Goal: Transaction & Acquisition: Purchase product/service

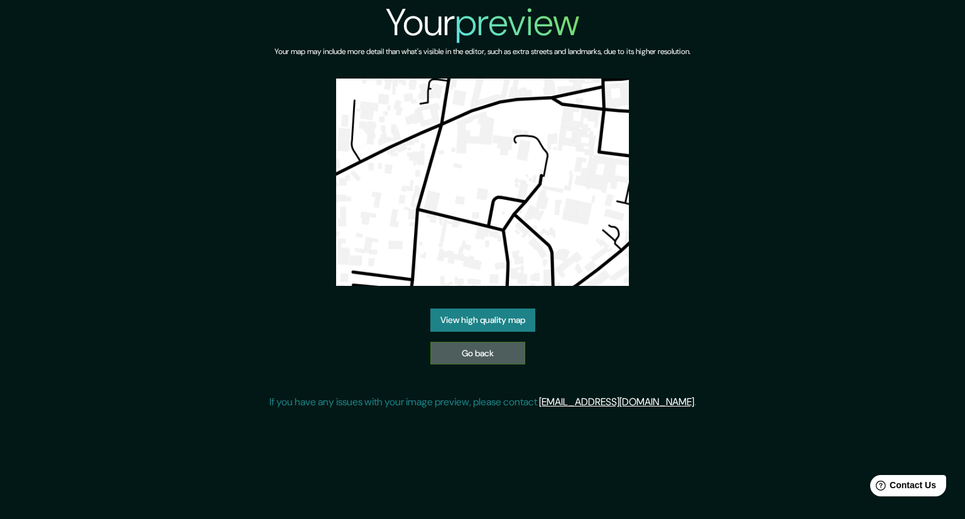
click at [437, 344] on link "Go back" at bounding box center [477, 353] width 95 height 23
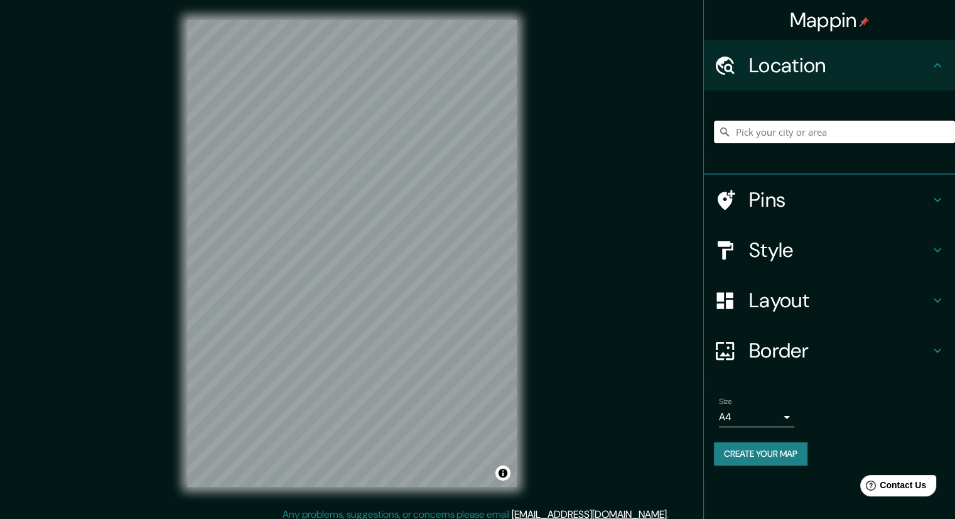
click at [771, 121] on input "Pick your city or area" at bounding box center [834, 132] width 241 height 23
paste input "3RQP+G9Q, C. [PERSON_NAME], 11200 [GEOGRAPHIC_DATA], [GEOGRAPHIC_DATA], [GEOGRA…"
type input "[PERSON_NAME], 11200 [GEOGRAPHIC_DATA], [GEOGRAPHIC_DATA], [GEOGRAPHIC_DATA]"
click at [749, 317] on div "Layout" at bounding box center [829, 300] width 251 height 50
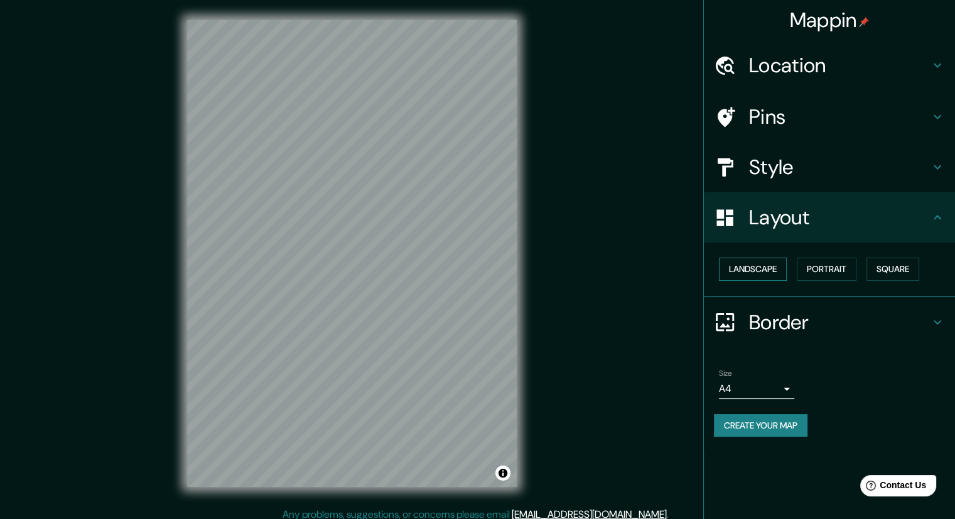
click at [773, 269] on button "Landscape" at bounding box center [753, 269] width 68 height 23
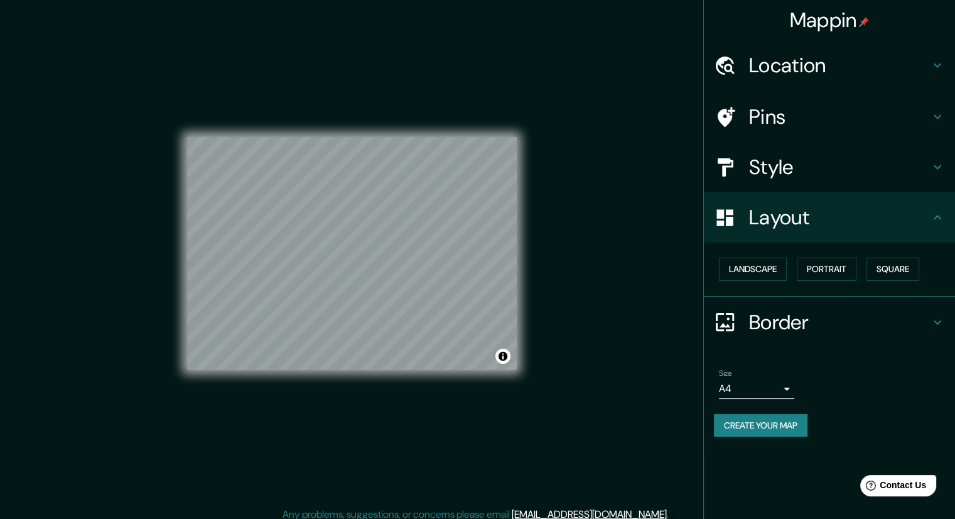
click at [836, 73] on h4 "Location" at bounding box center [839, 65] width 181 height 25
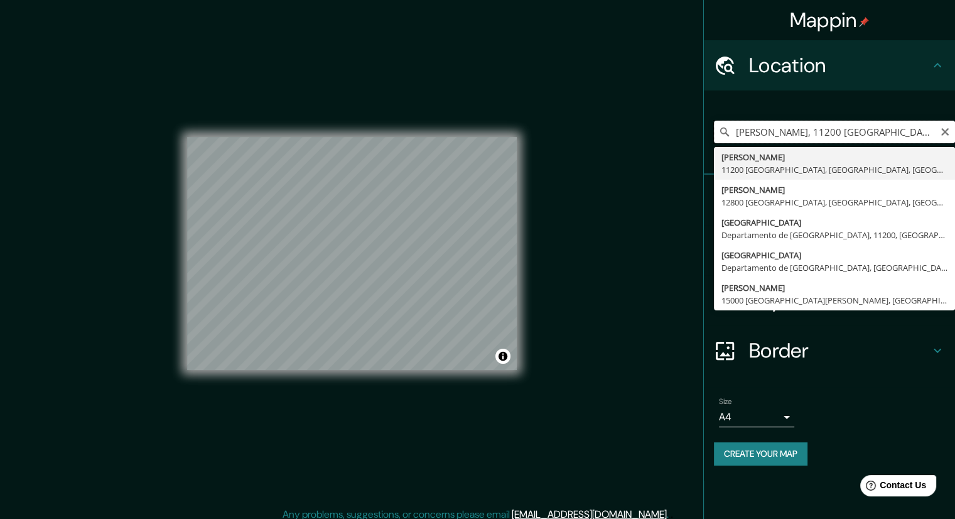
click at [901, 133] on input "[PERSON_NAME], 11200 [GEOGRAPHIC_DATA], [GEOGRAPHIC_DATA], [GEOGRAPHIC_DATA]" at bounding box center [834, 132] width 241 height 23
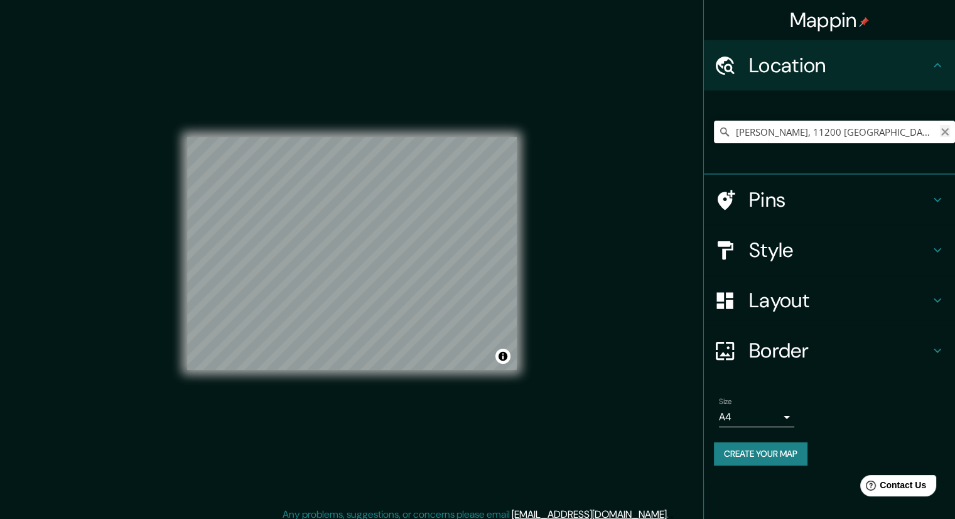
click at [942, 136] on icon "Clear" at bounding box center [945, 132] width 10 height 10
paste input "Bethlem 443, C1103 Cdad. Autónoma de [GEOGRAPHIC_DATA], [GEOGRAPHIC_DATA]"
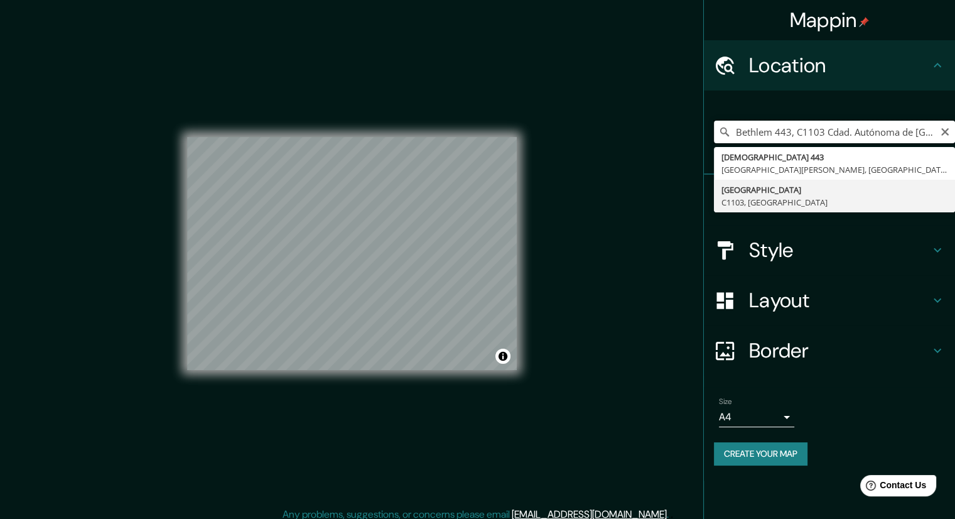
type input "[GEOGRAPHIC_DATA], [GEOGRAPHIC_DATA]"
